Goal: Navigation & Orientation: Find specific page/section

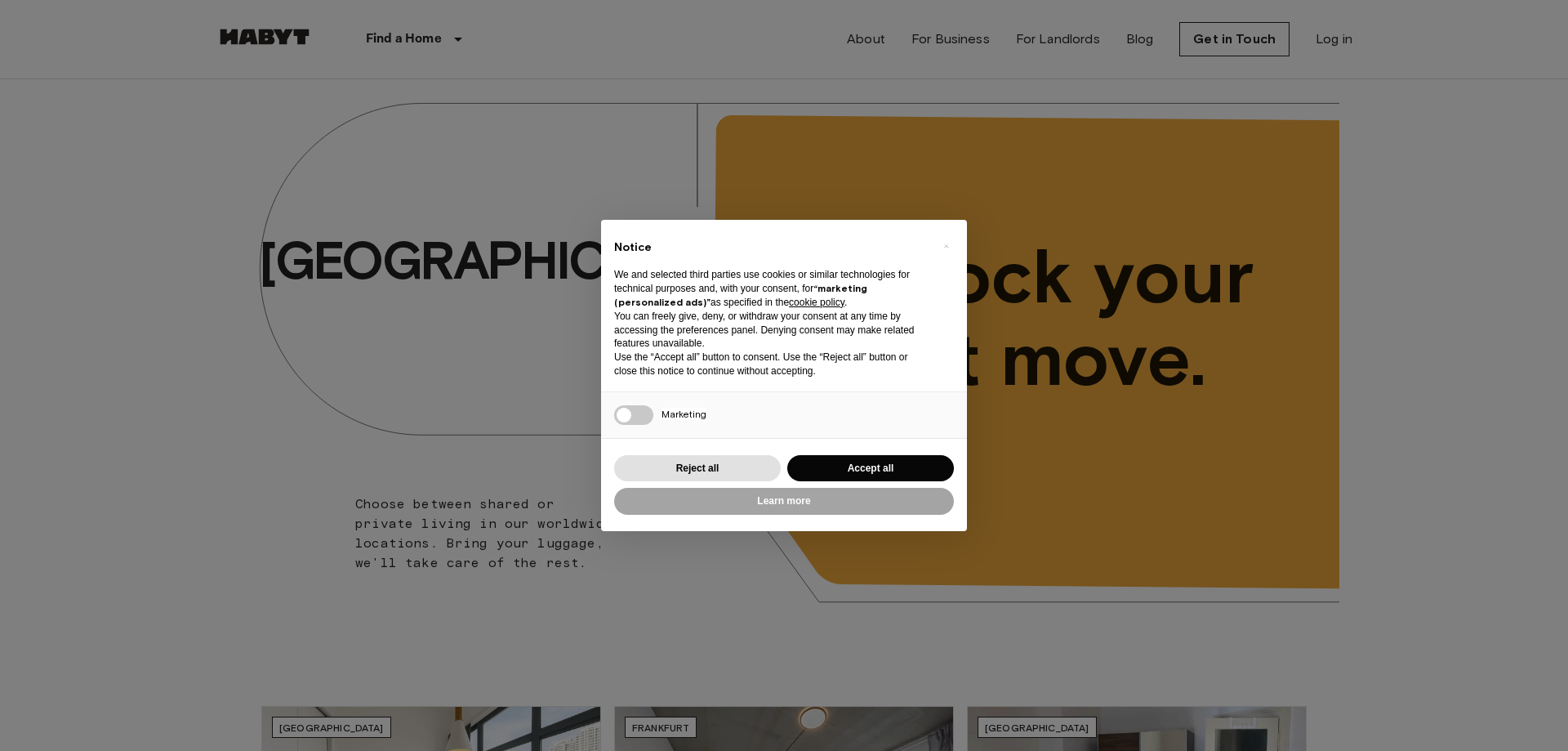
click at [950, 480] on div "Reject all Accept all" at bounding box center [784, 468] width 340 height 34
click at [870, 462] on button "Accept all" at bounding box center [871, 468] width 167 height 27
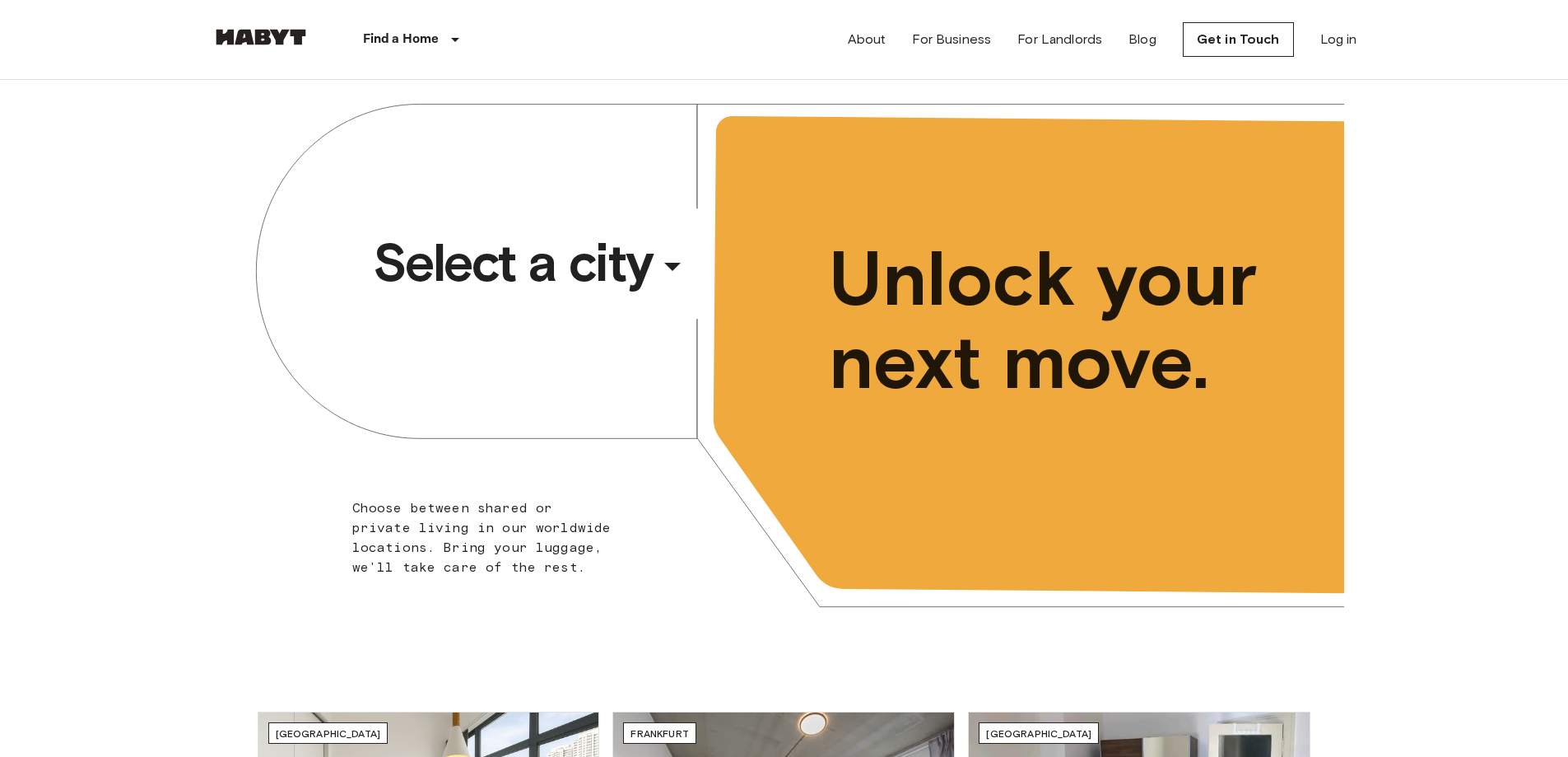
click at [672, 282] on div "​" at bounding box center [695, 280] width 170 height 34
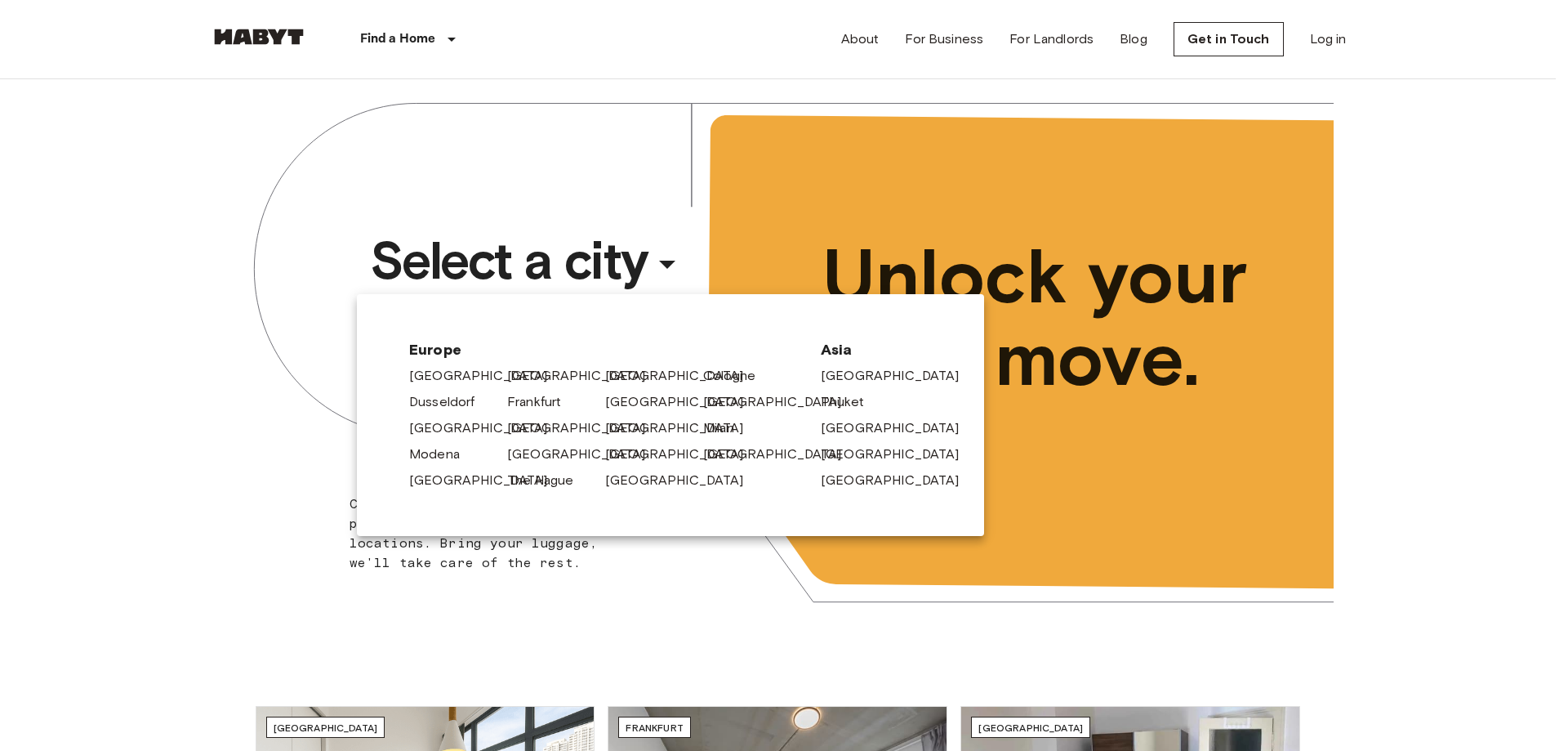
click at [438, 37] on div at bounding box center [784, 376] width 1568 height 751
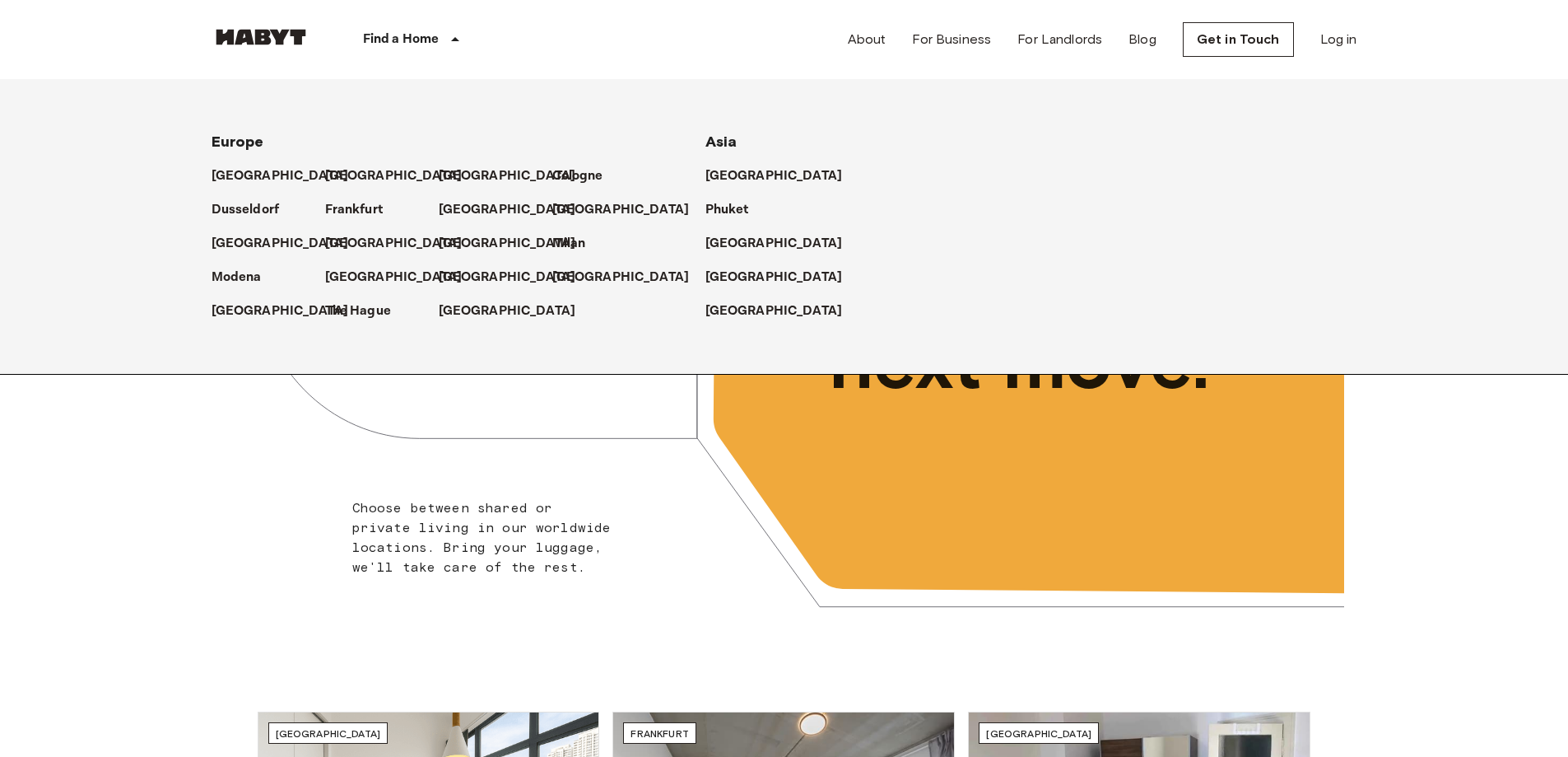
click at [449, 40] on icon at bounding box center [455, 39] width 19 height 19
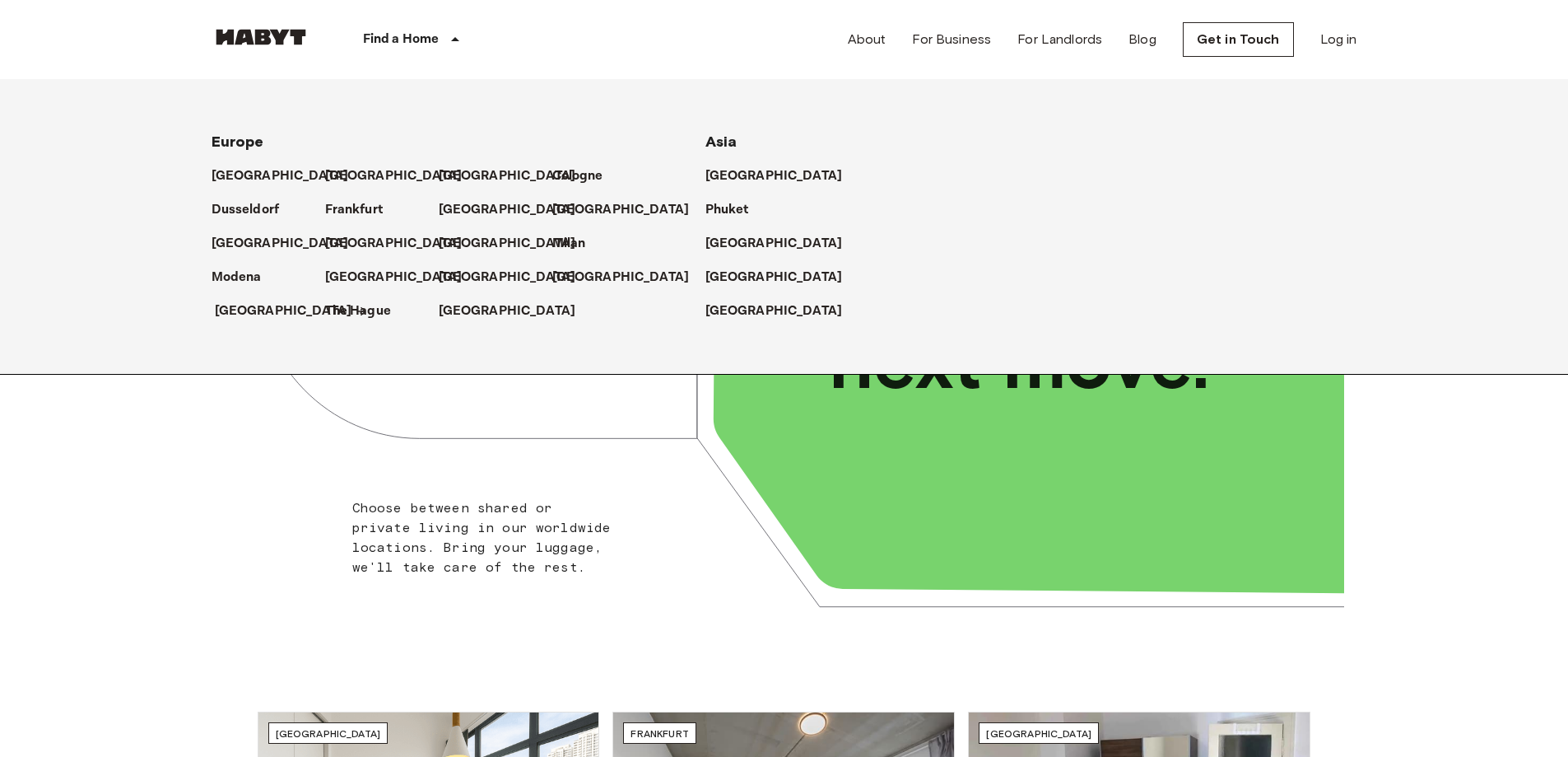
click at [233, 308] on p "[GEOGRAPHIC_DATA]" at bounding box center [283, 310] width 138 height 19
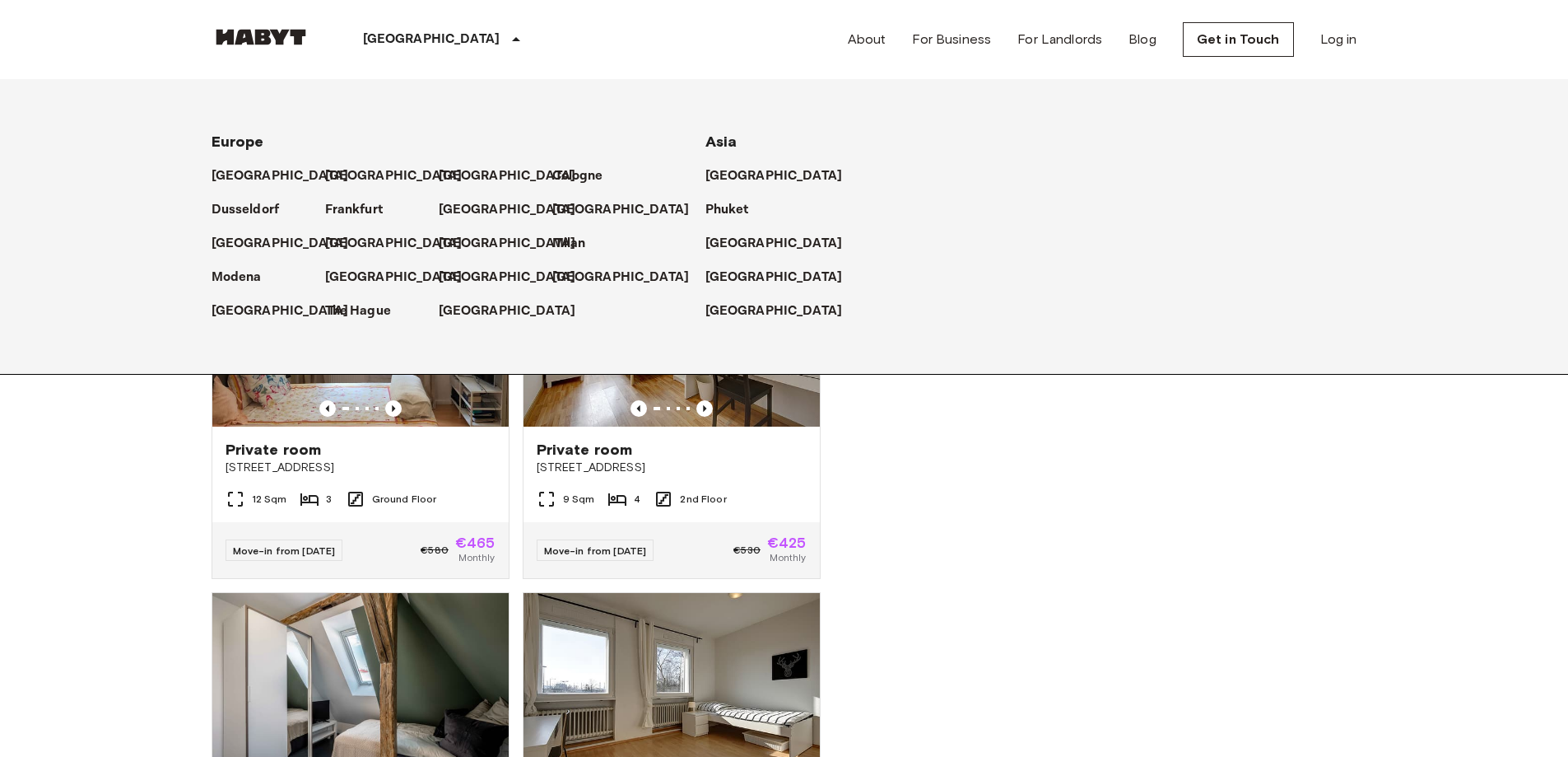
click at [999, 475] on div at bounding box center [1099, 419] width 517 height 678
click at [507, 36] on icon at bounding box center [516, 39] width 19 height 19
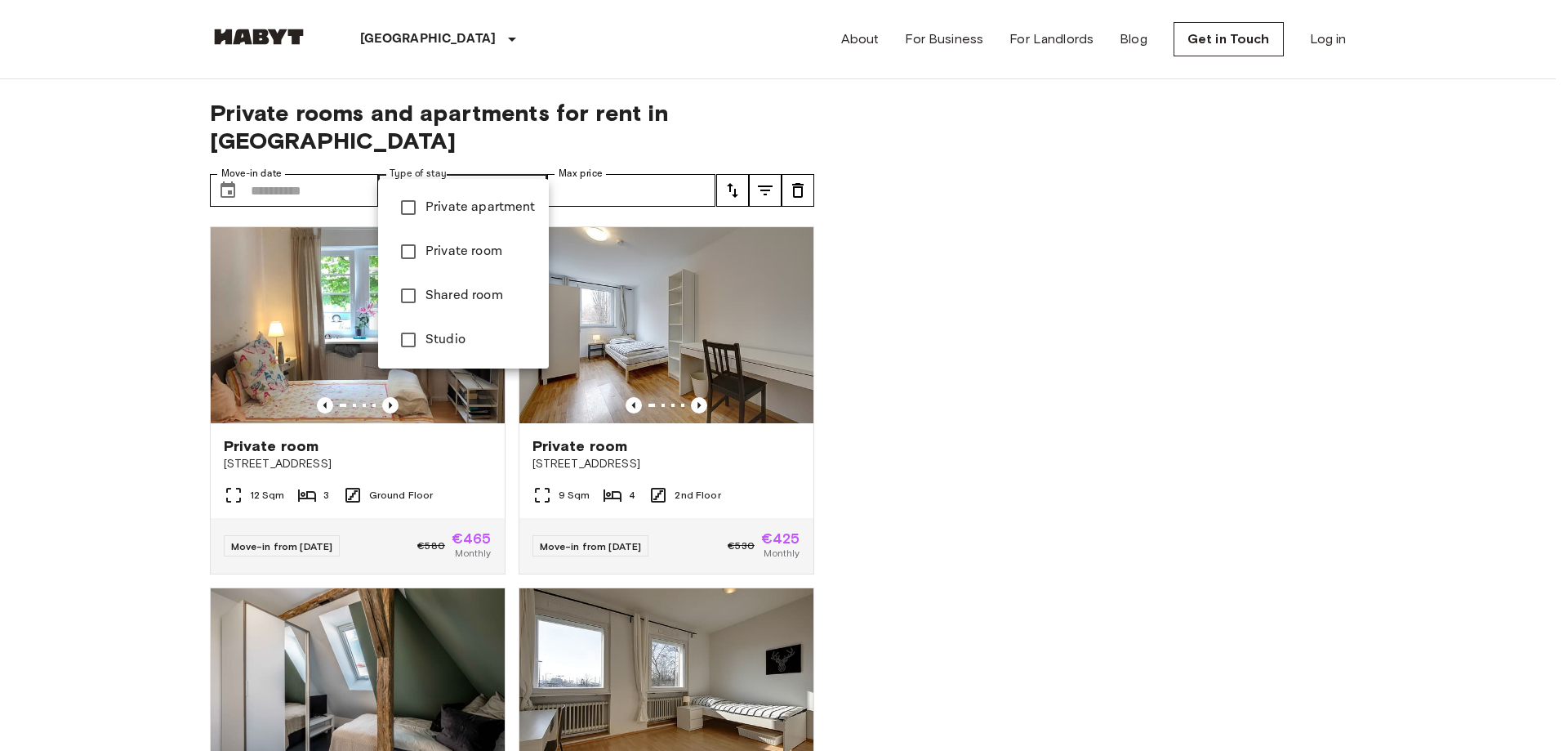
click at [649, 160] on div at bounding box center [784, 376] width 1568 height 751
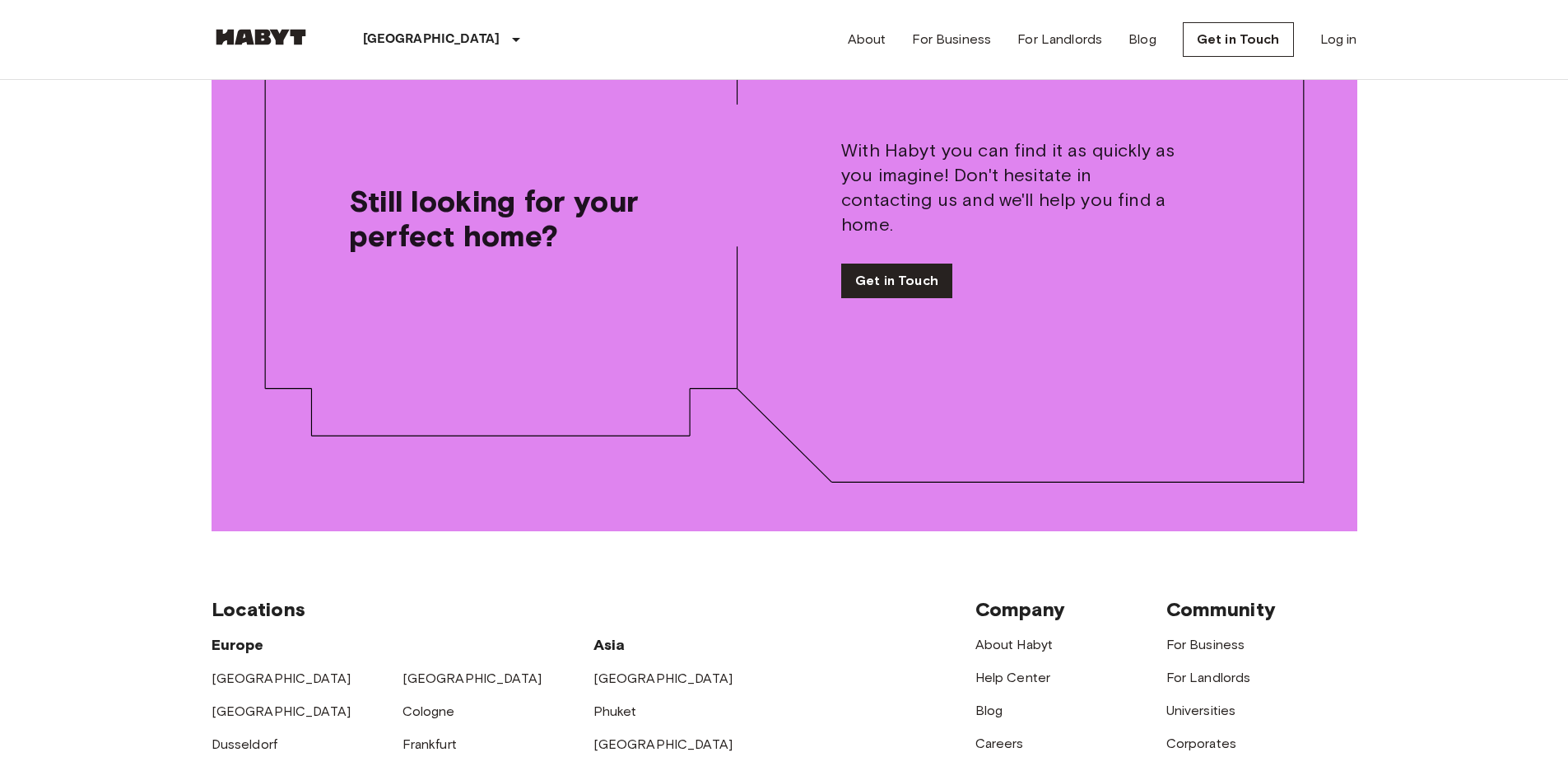
scroll to position [2585, 0]
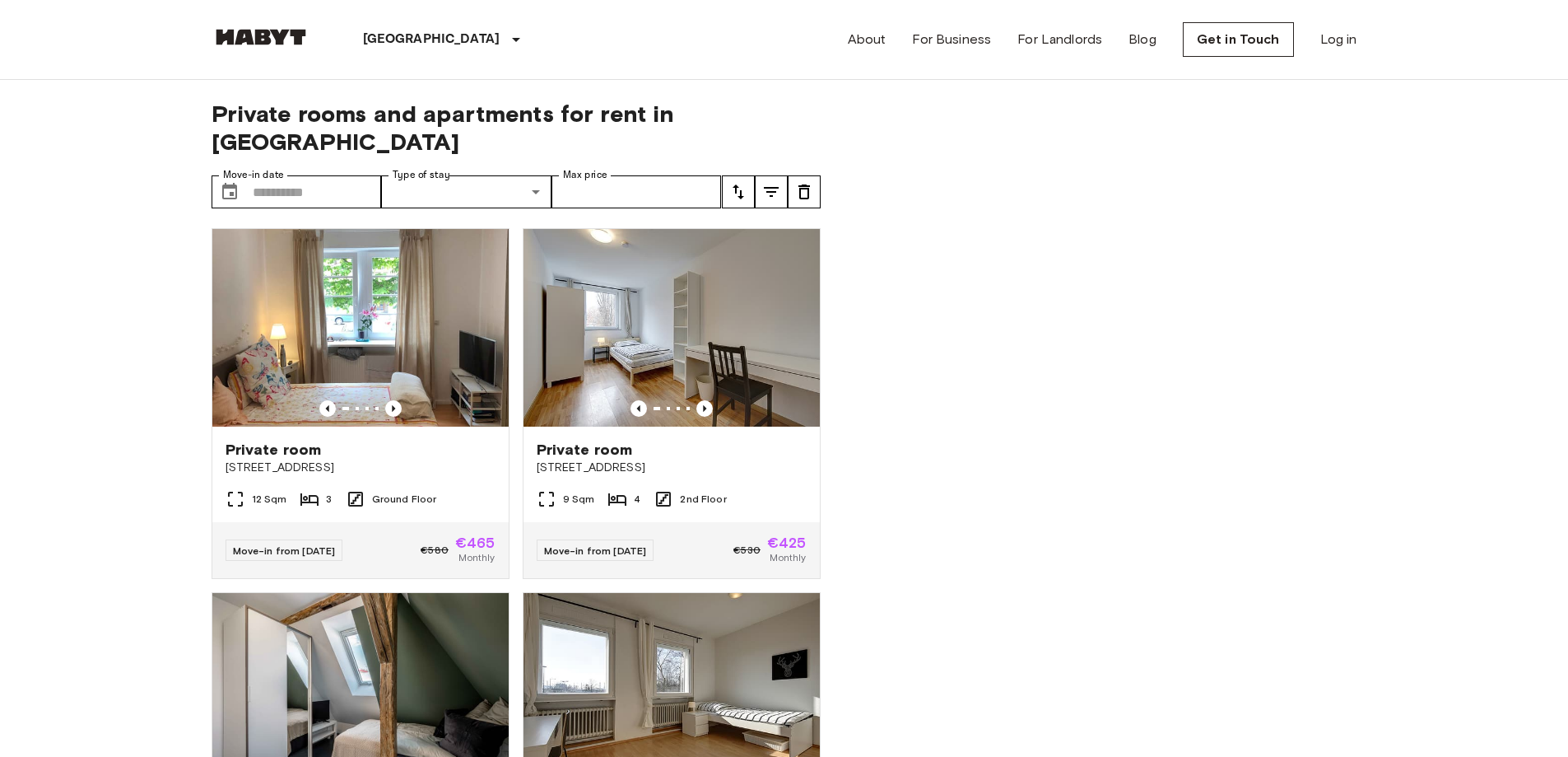
scroll to position [2585, 0]
